Goal: Task Accomplishment & Management: Use online tool/utility

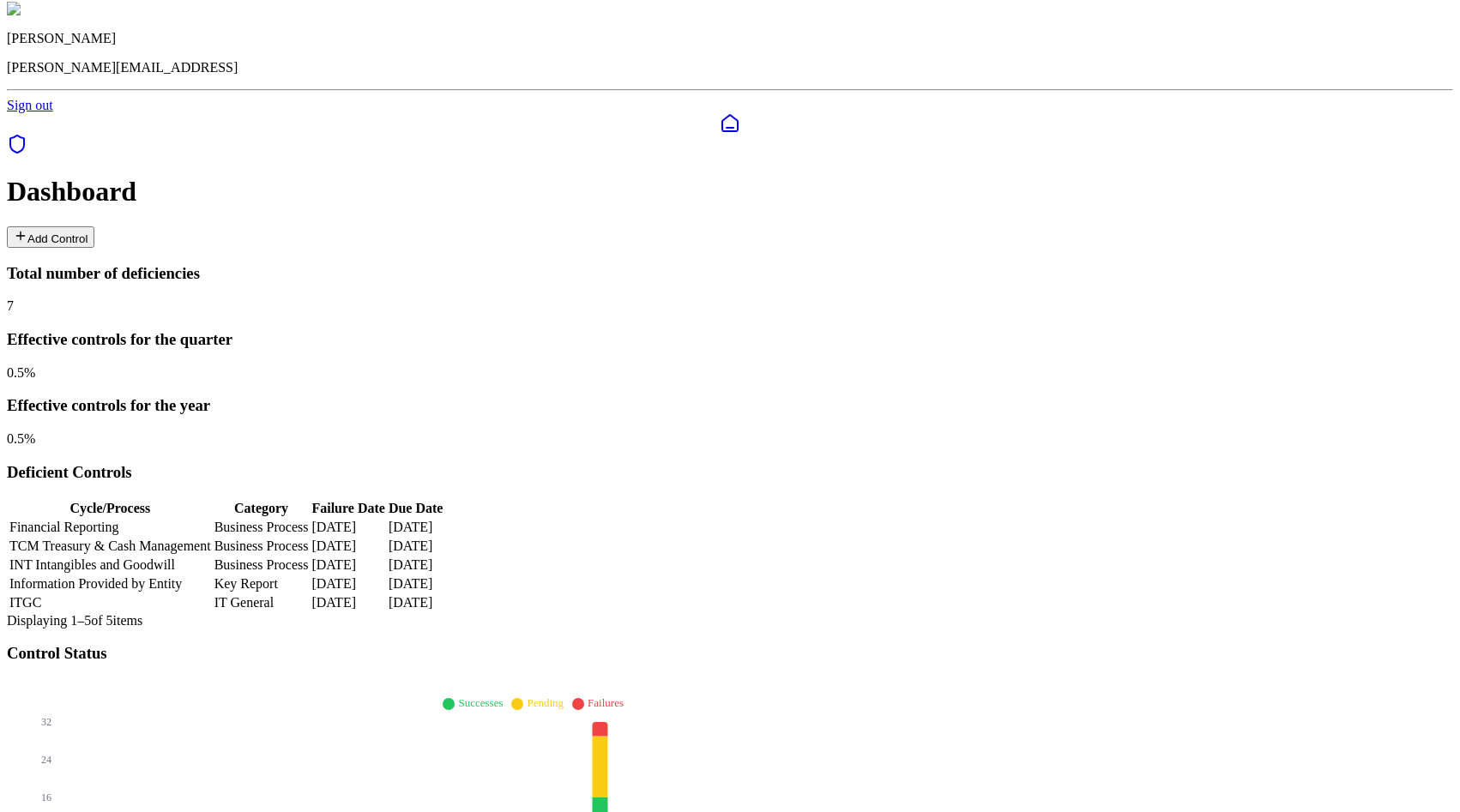
scroll to position [50, 0]
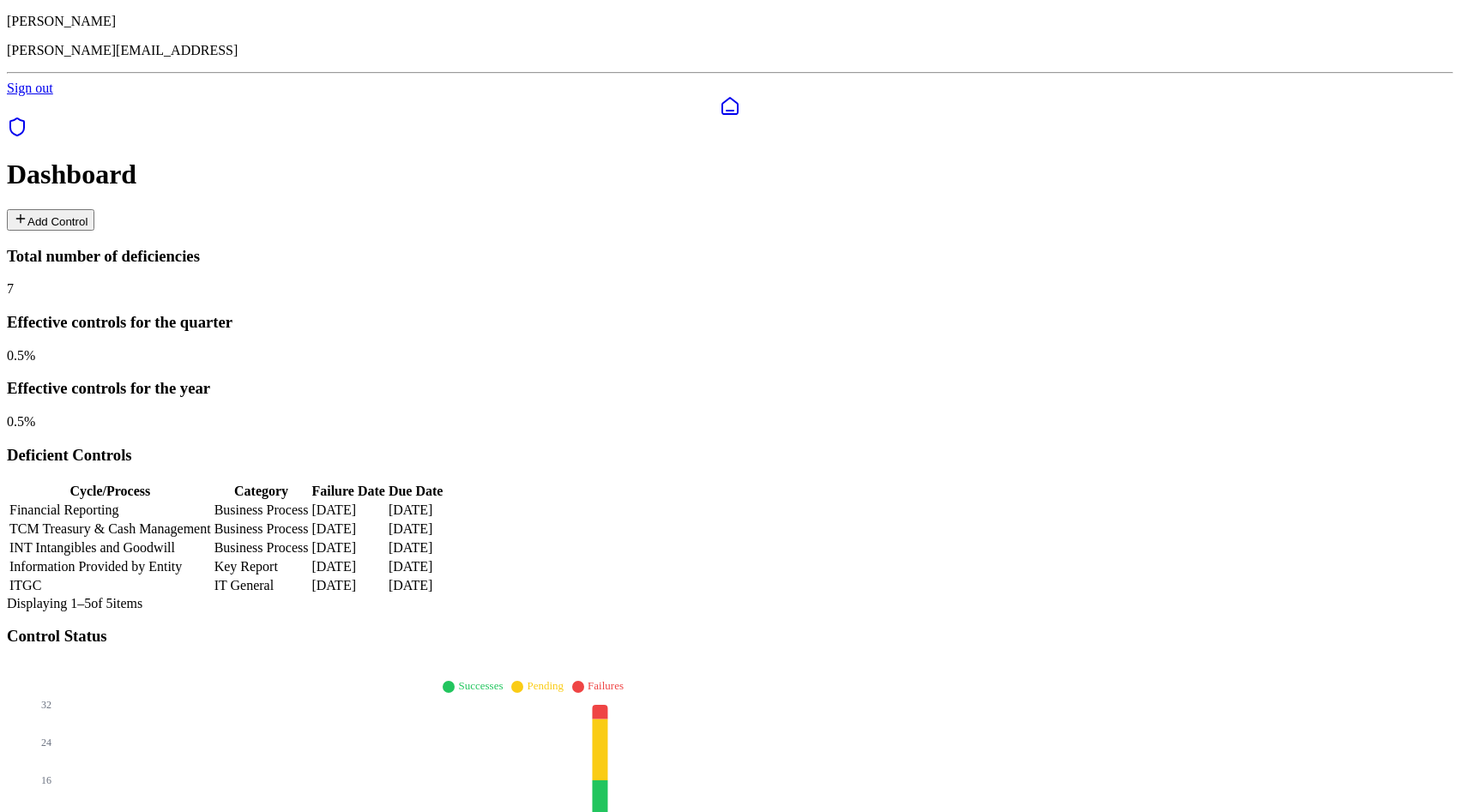
type input "*****"
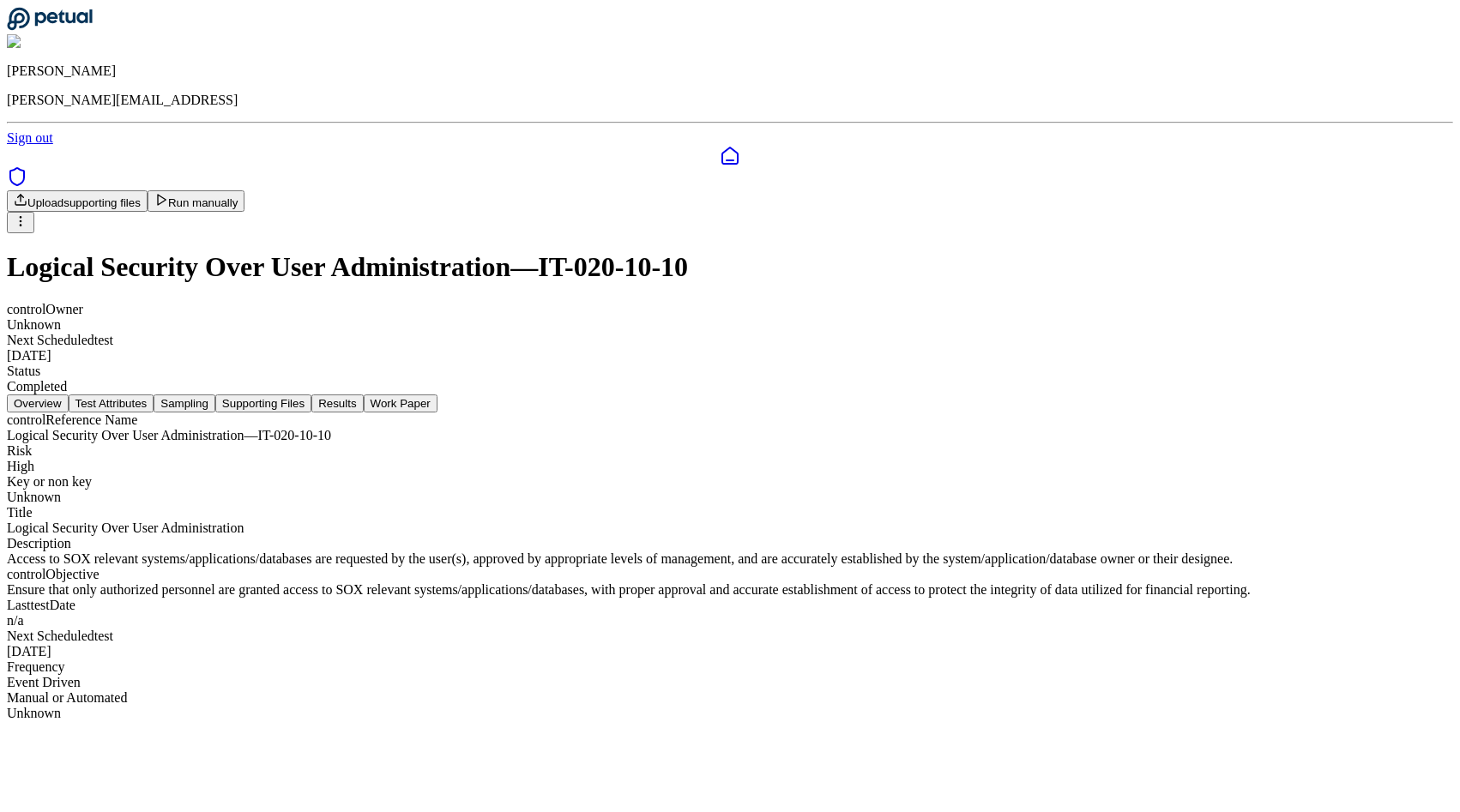
click at [245, 190] on button "Run manually" at bounding box center [196, 201] width 98 height 21
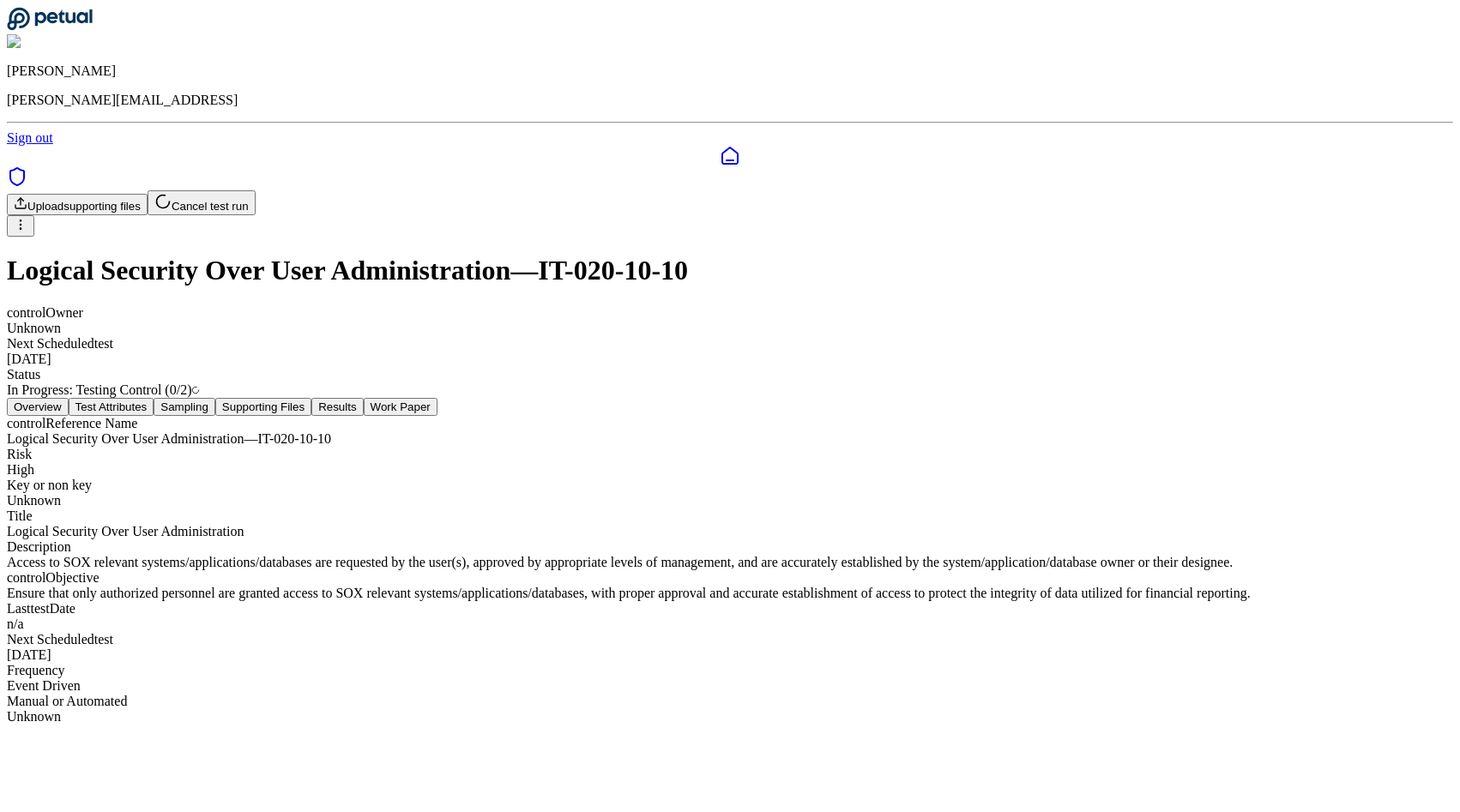
click at [720, 431] on div "Logical Security Over User Administration — IT-020-10-10" at bounding box center [730, 438] width 1447 height 15
click at [845, 190] on div "Upload supporting files Cancel test run" at bounding box center [730, 214] width 1447 height 47
click at [311, 398] on button "Supporting Files" at bounding box center [263, 407] width 96 height 18
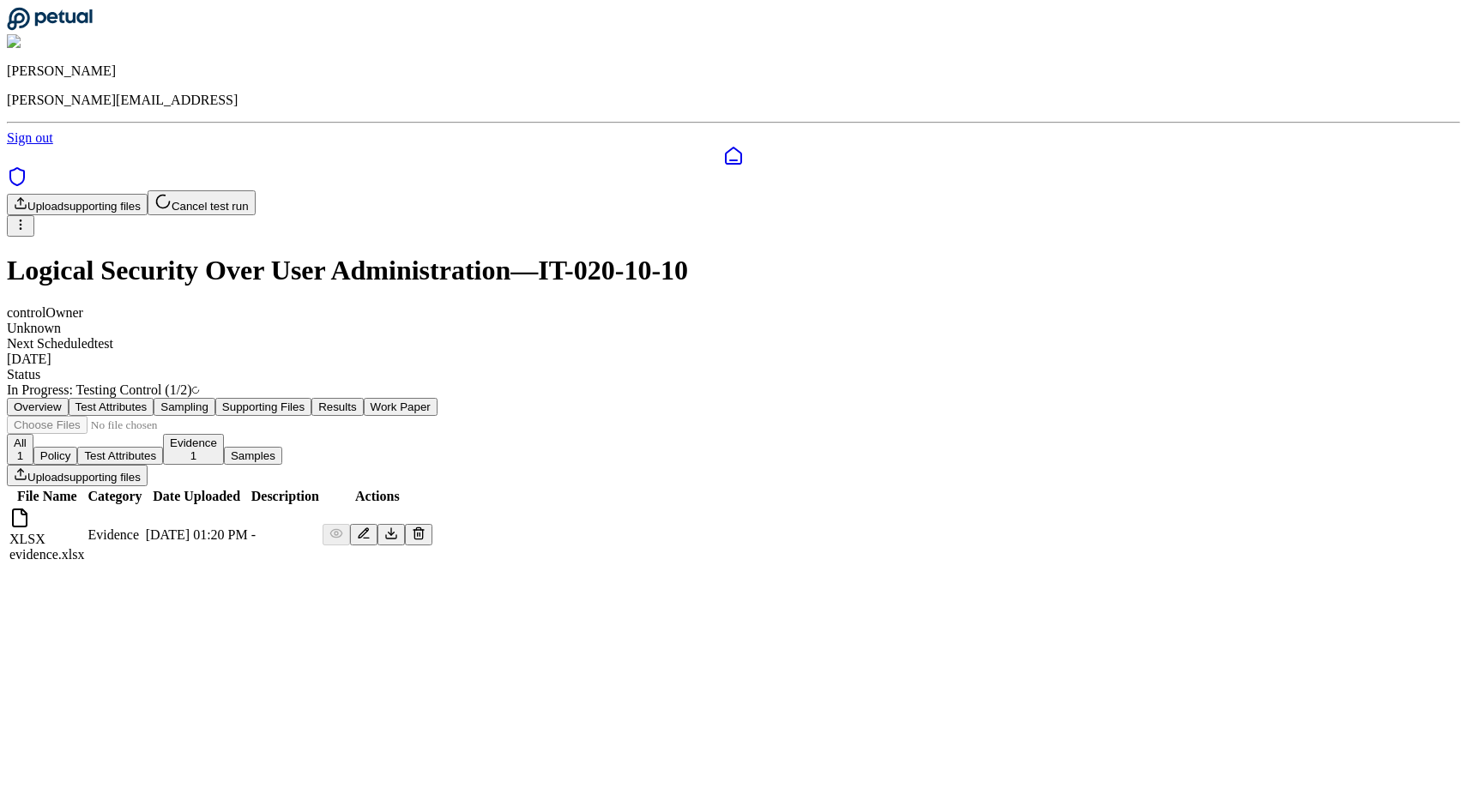
click at [370, 527] on icon at bounding box center [363, 533] width 13 height 13
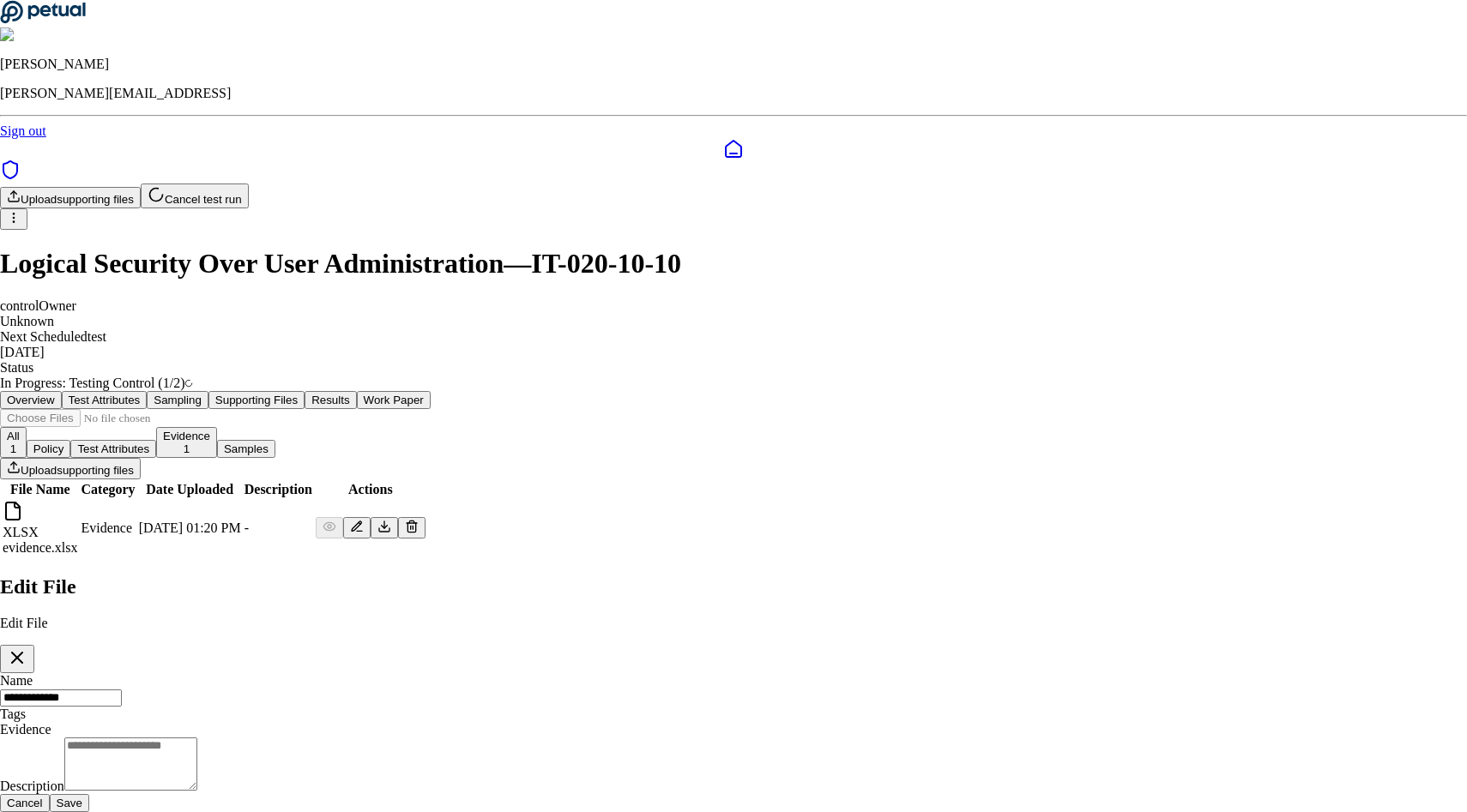
click at [198, 738] on textarea "Description" at bounding box center [131, 764] width 133 height 53
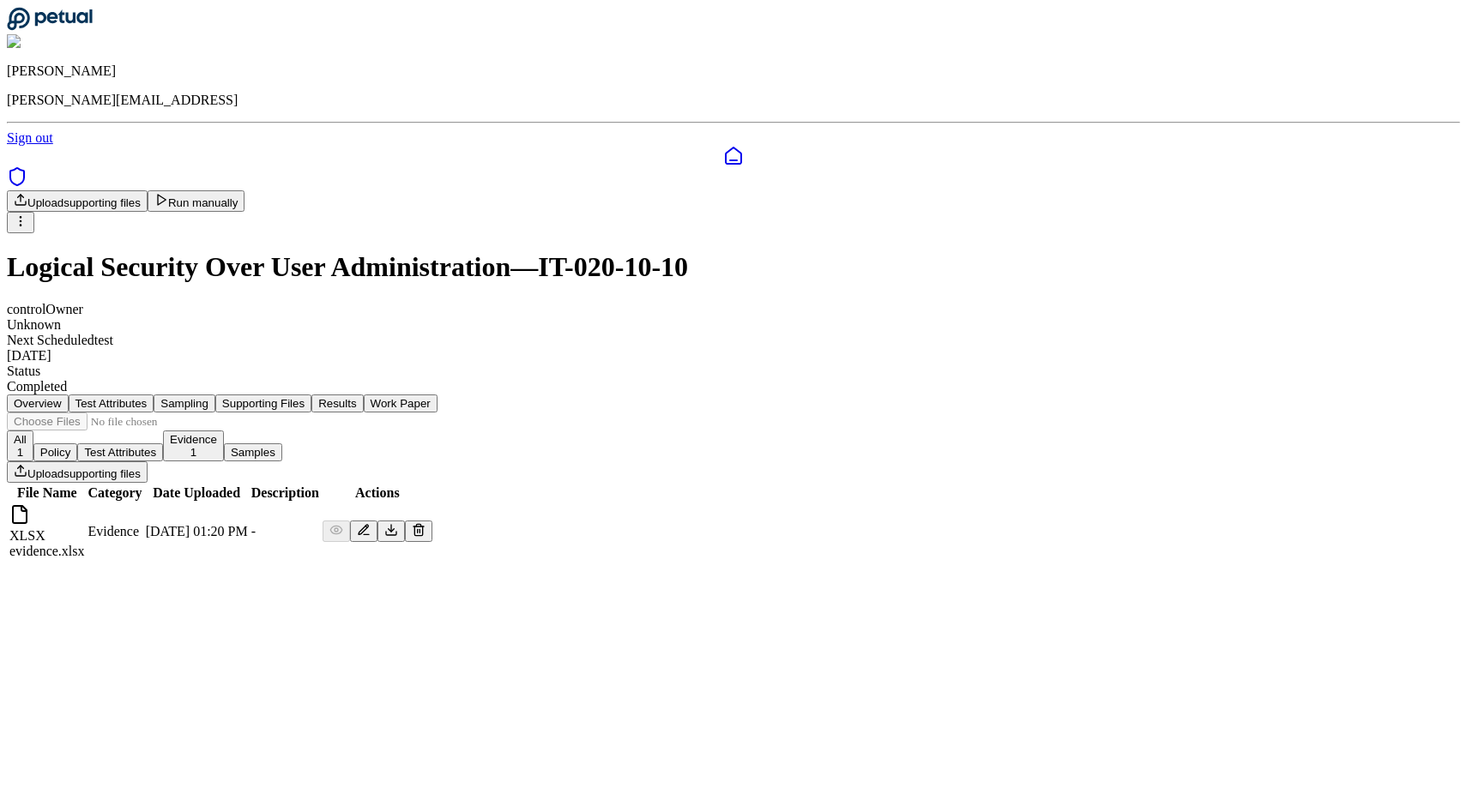
click at [245, 190] on button "Run manually" at bounding box center [196, 201] width 98 height 21
